Goal: Task Accomplishment & Management: Manage account settings

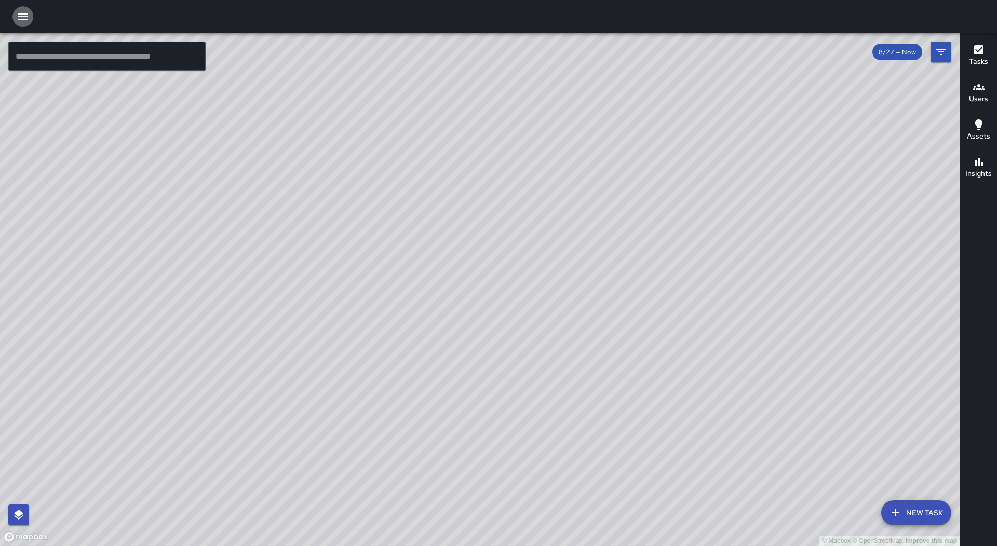
click at [20, 17] on icon "button" at bounding box center [22, 16] width 9 height 6
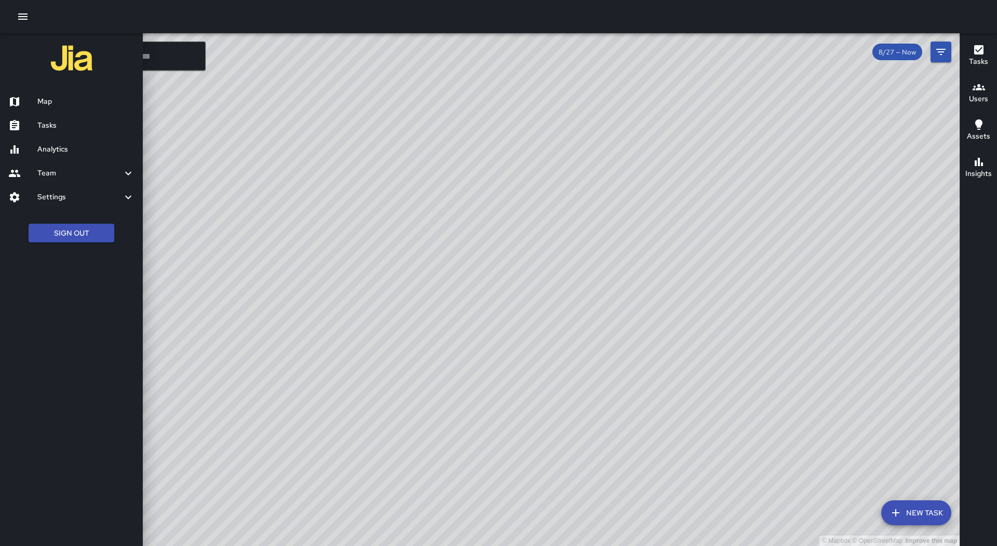
click at [80, 136] on link "Tasks" at bounding box center [71, 126] width 143 height 24
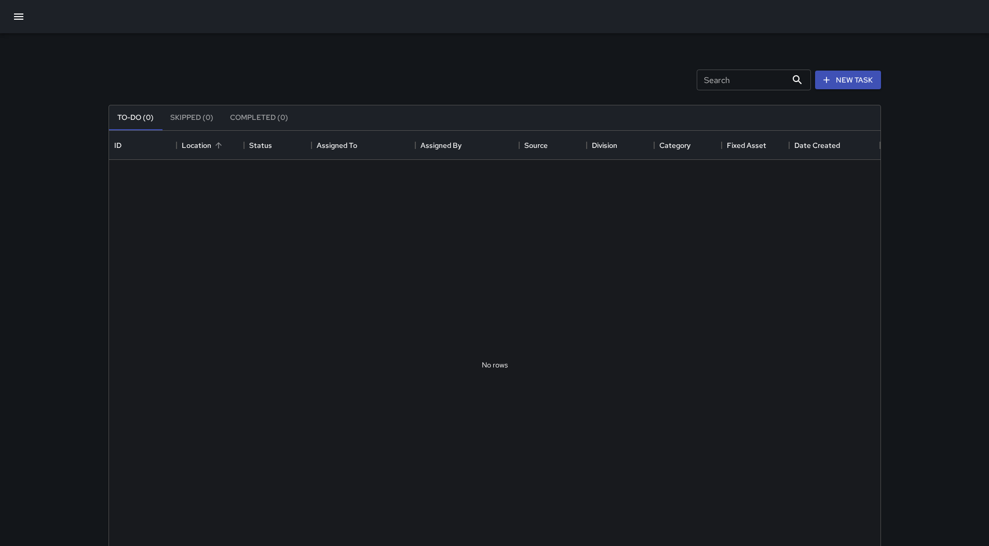
scroll to position [432, 764]
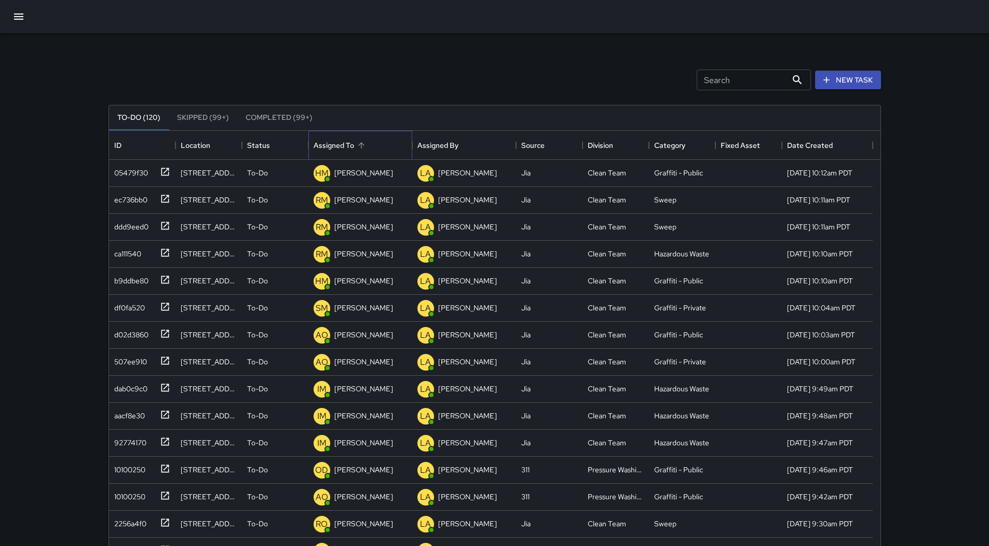
click at [375, 144] on div "Assigned To" at bounding box center [360, 145] width 93 height 29
click at [15, 11] on icon "button" at bounding box center [18, 16] width 12 height 12
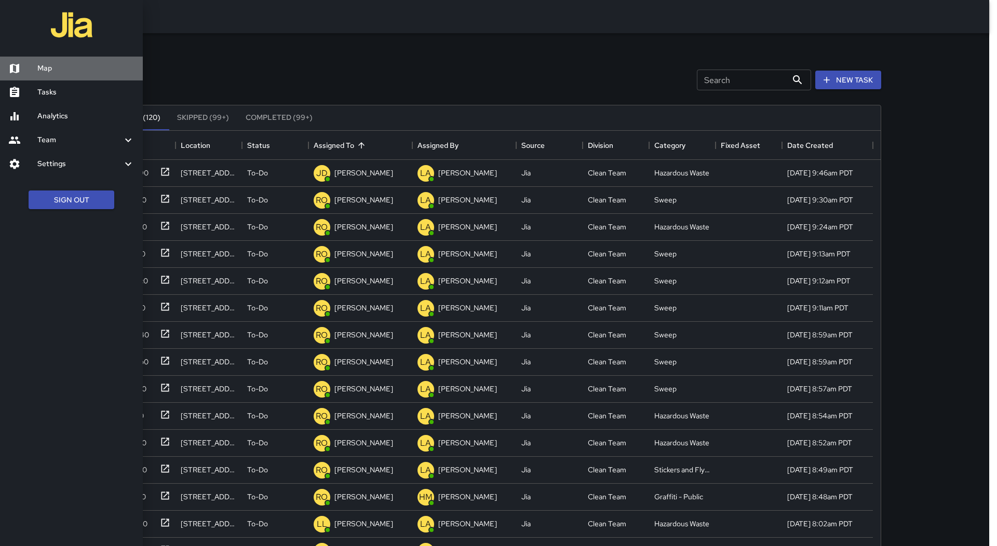
click at [67, 74] on h6 "Map" at bounding box center [85, 68] width 97 height 11
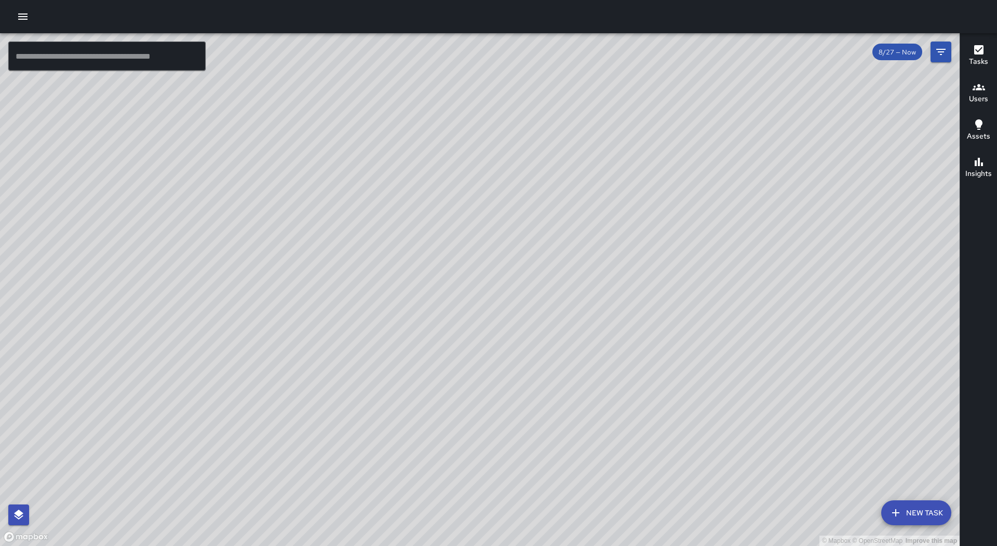
click at [18, 6] on div at bounding box center [498, 16] width 997 height 33
click at [24, 14] on icon "button" at bounding box center [22, 16] width 9 height 6
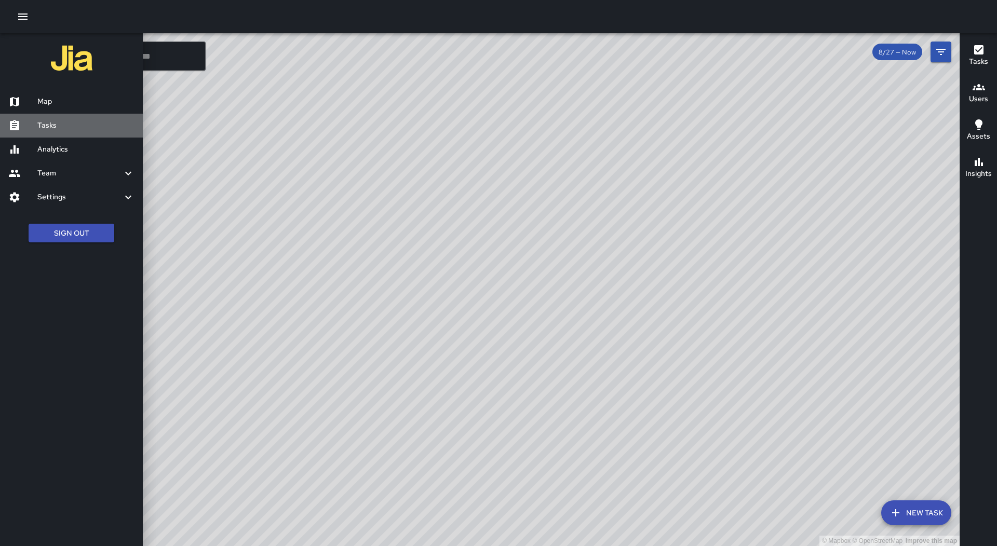
click at [76, 130] on h6 "Tasks" at bounding box center [85, 125] width 97 height 11
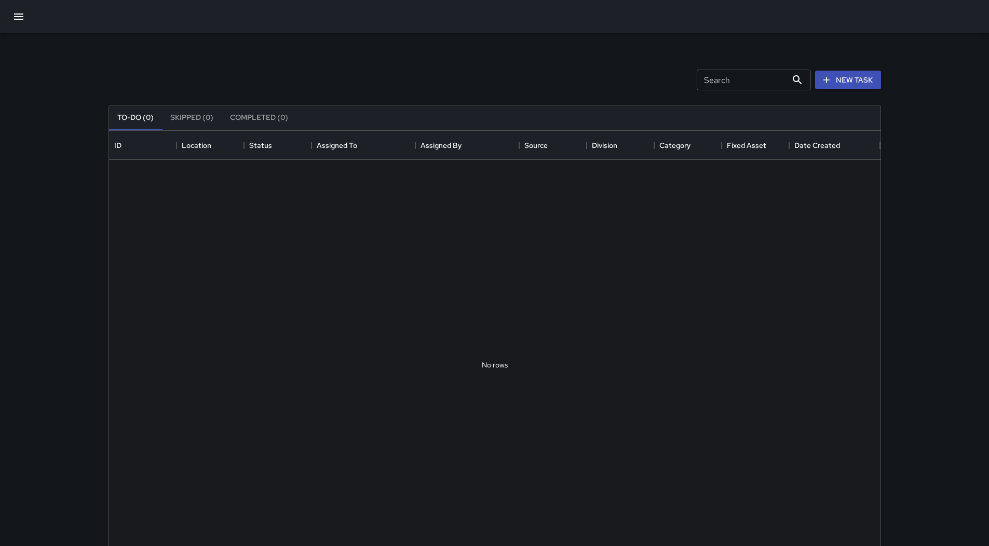
scroll to position [432, 764]
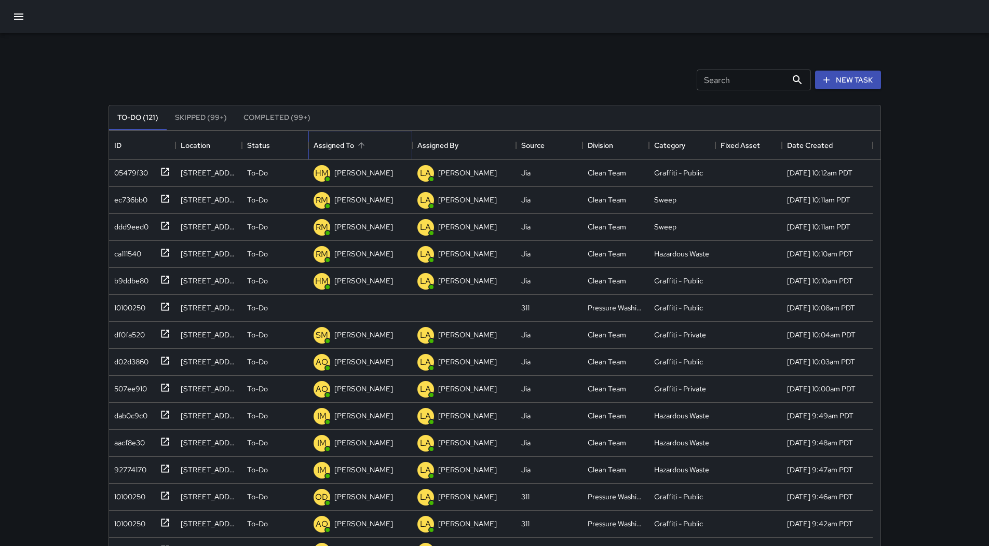
click at [376, 151] on div "Assigned To" at bounding box center [360, 145] width 93 height 29
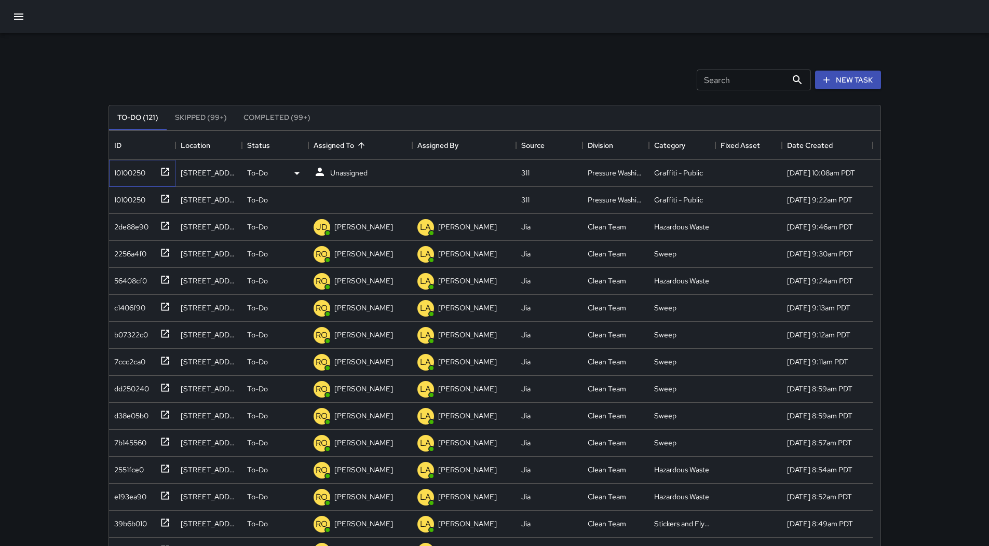
click at [139, 181] on div "10100250" at bounding box center [142, 173] width 66 height 27
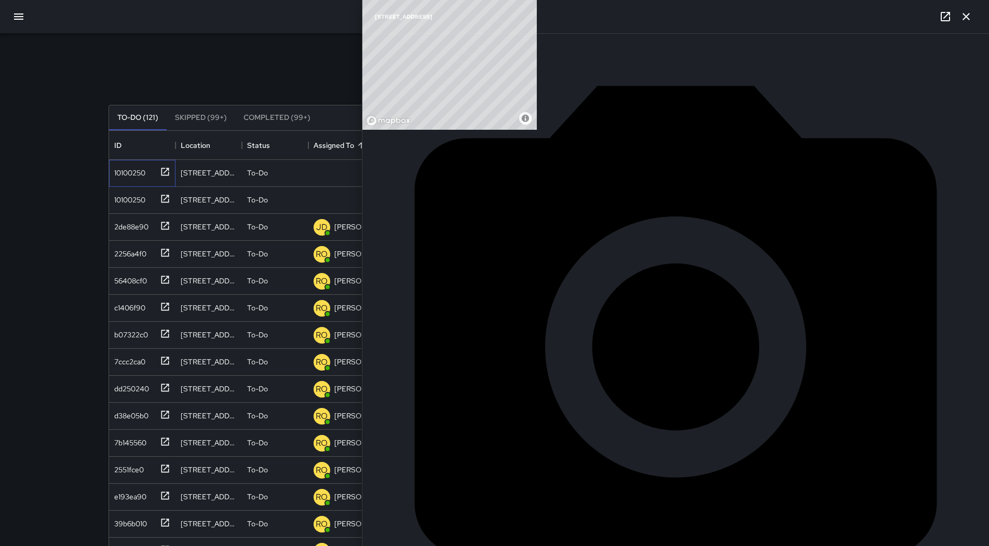
scroll to position [126, 0]
click at [361, 176] on p "Unassigned" at bounding box center [348, 173] width 37 height 10
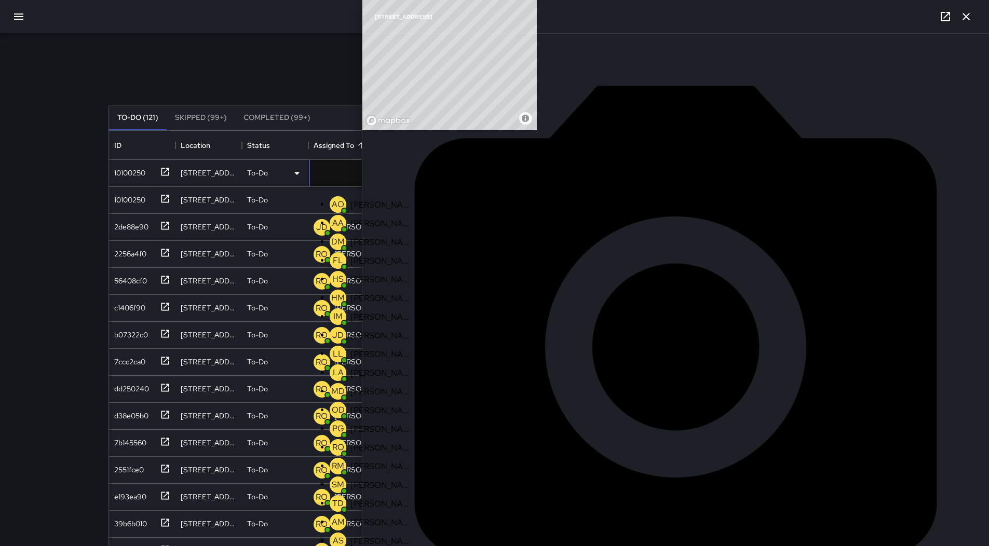
scroll to position [104, 0]
click at [371, 405] on p "[PERSON_NAME]" at bounding box center [380, 410] width 61 height 11
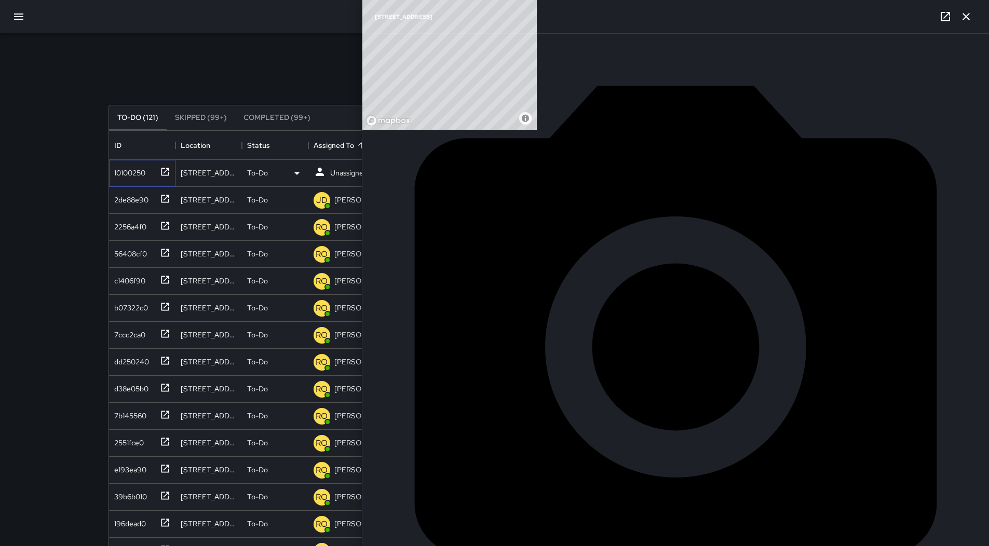
click at [129, 170] on div "10100250" at bounding box center [127, 171] width 35 height 15
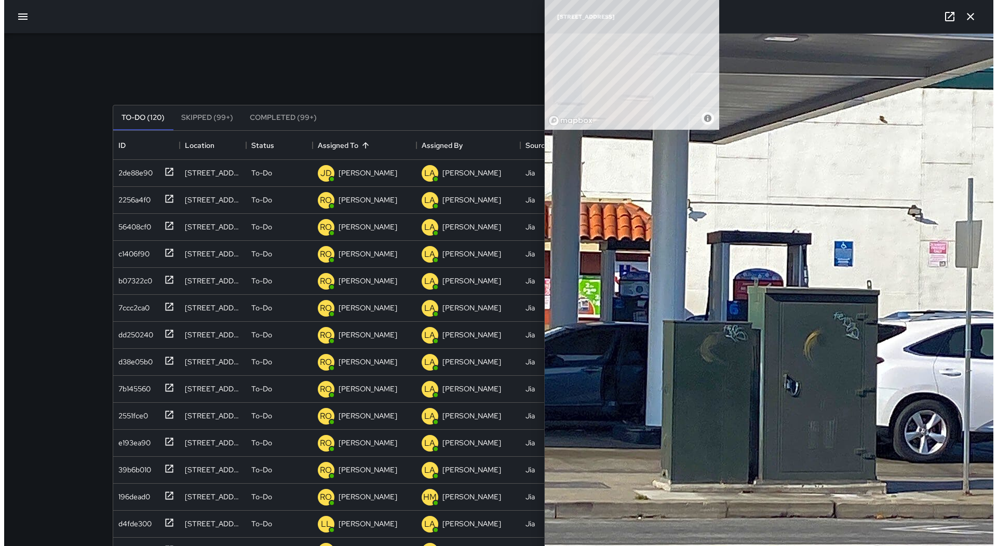
scroll to position [0, 0]
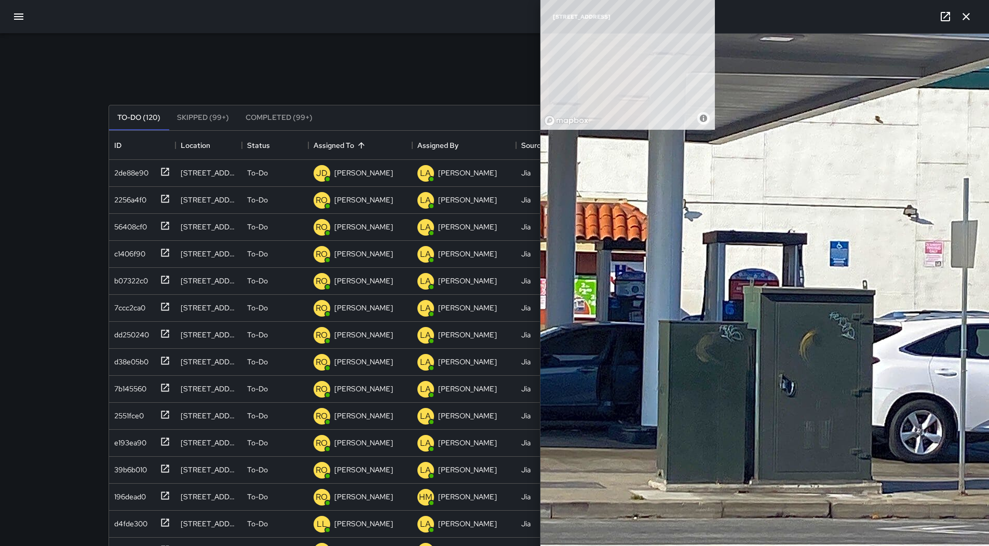
click at [969, 15] on icon "button" at bounding box center [966, 16] width 12 height 12
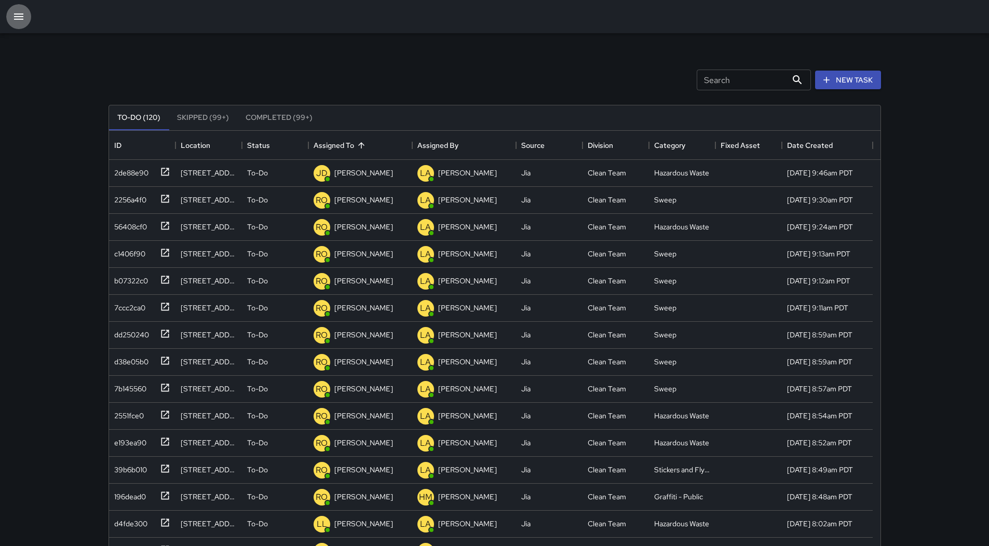
click at [22, 18] on icon "button" at bounding box center [18, 16] width 12 height 12
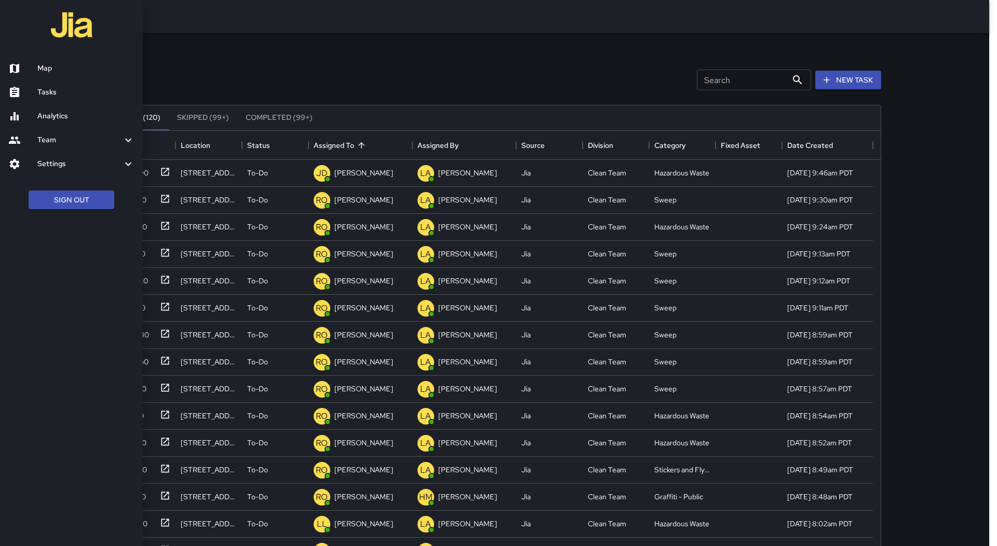
click at [43, 60] on link "Map" at bounding box center [71, 69] width 143 height 24
